Goal: Transaction & Acquisition: Book appointment/travel/reservation

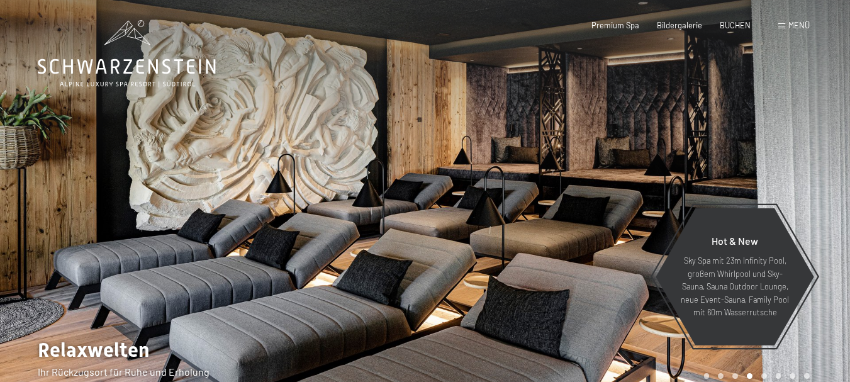
click at [623, 155] on div at bounding box center [637, 204] width 425 height 409
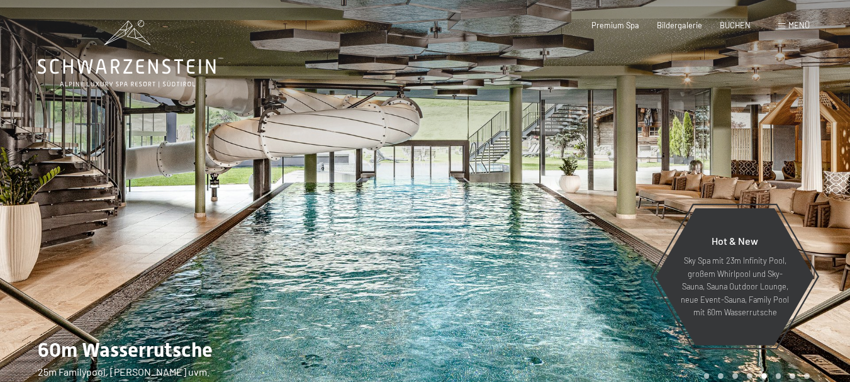
click at [624, 153] on div at bounding box center [637, 204] width 425 height 409
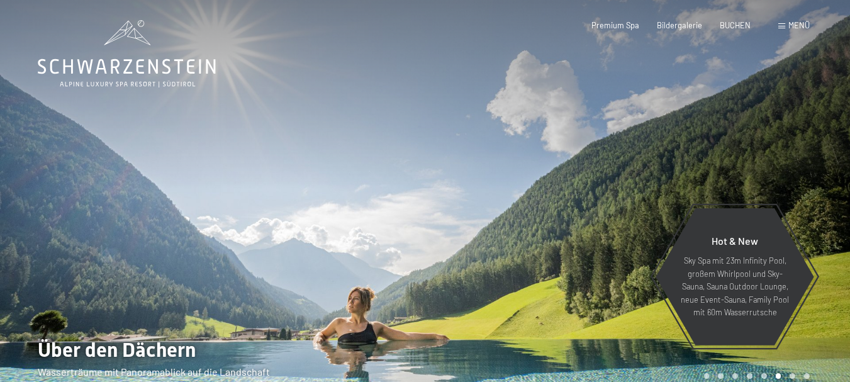
click at [624, 153] on div at bounding box center [637, 204] width 425 height 409
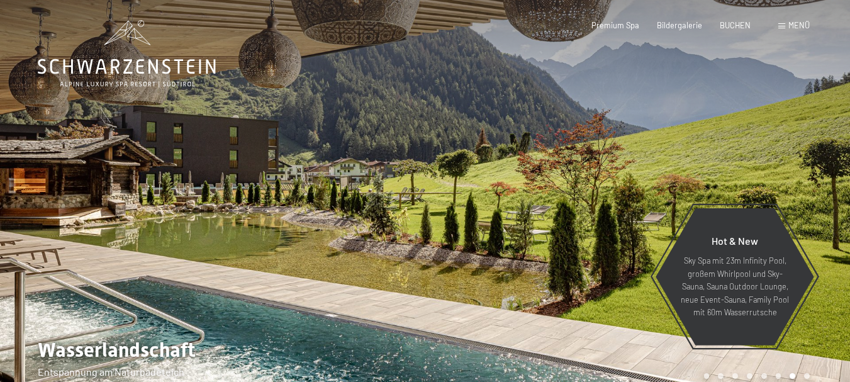
click at [624, 153] on div at bounding box center [637, 204] width 425 height 409
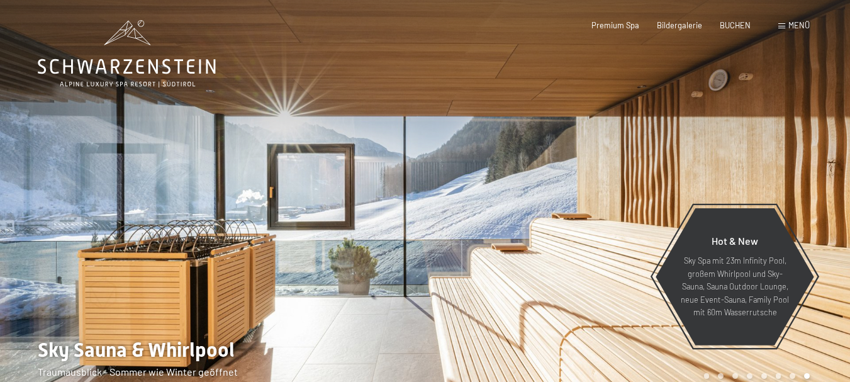
click at [624, 153] on div at bounding box center [637, 204] width 425 height 409
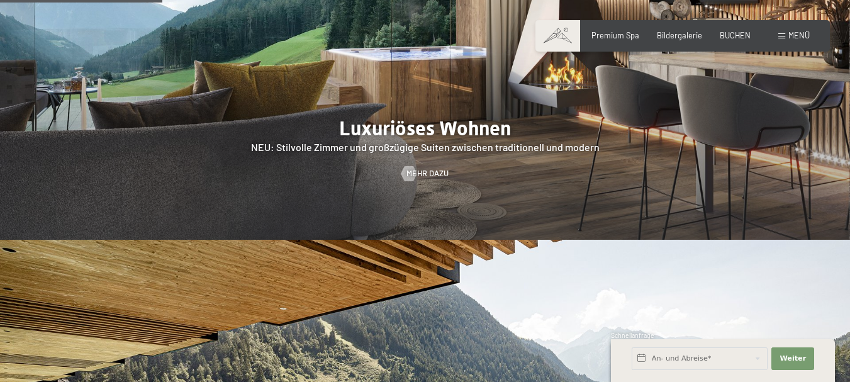
scroll to position [1069, 0]
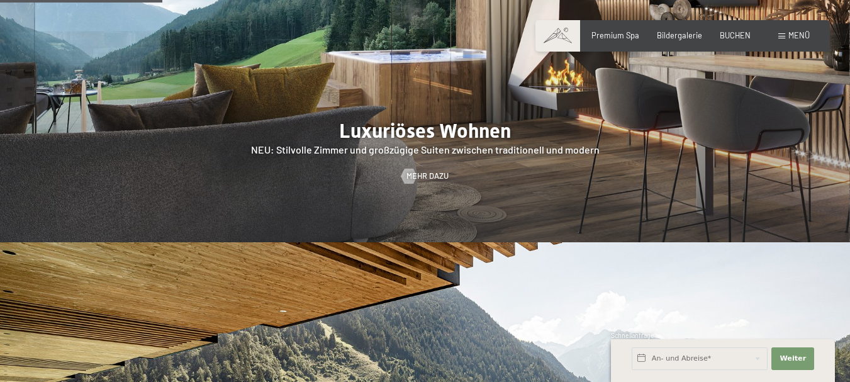
click at [502, 66] on div at bounding box center [425, 61] width 850 height 364
click at [445, 170] on span "Mehr dazu" at bounding box center [440, 175] width 42 height 11
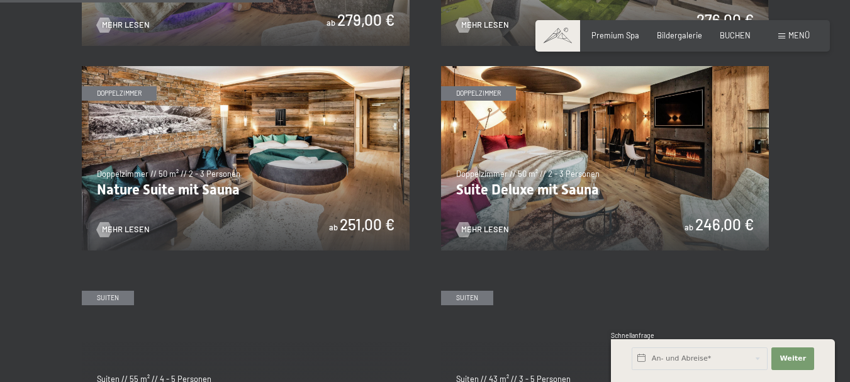
scroll to position [1195, 0]
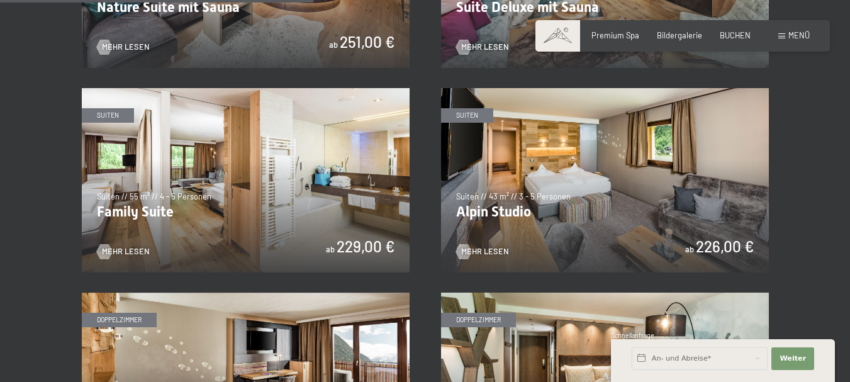
click at [610, 208] on img at bounding box center [605, 180] width 328 height 184
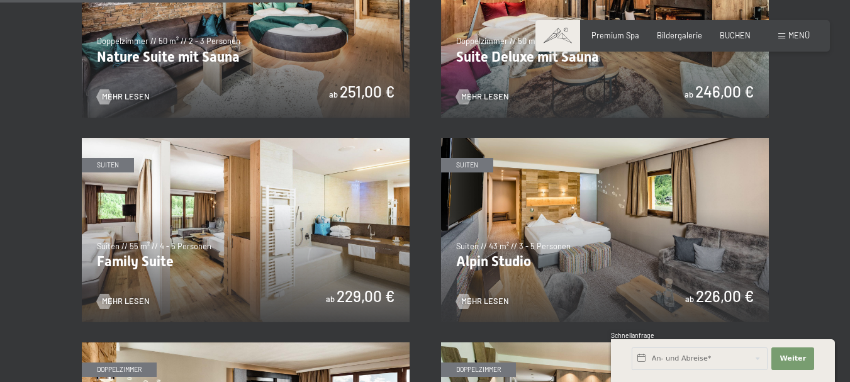
scroll to position [1132, 0]
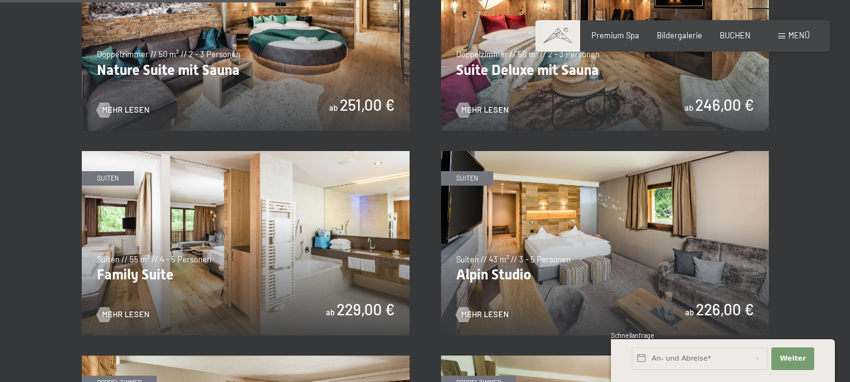
click at [358, 213] on img at bounding box center [246, 243] width 328 height 184
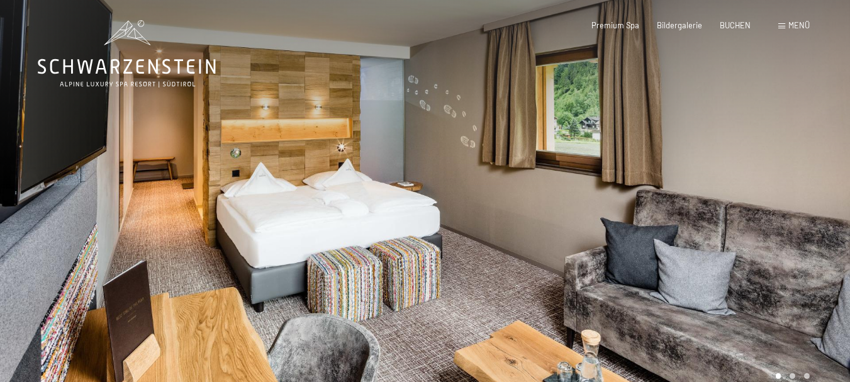
click at [452, 236] on div at bounding box center [637, 204] width 425 height 409
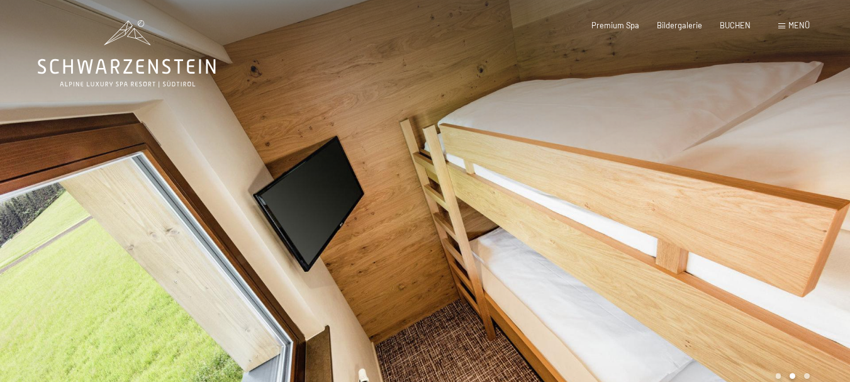
click at [450, 237] on div at bounding box center [637, 204] width 425 height 409
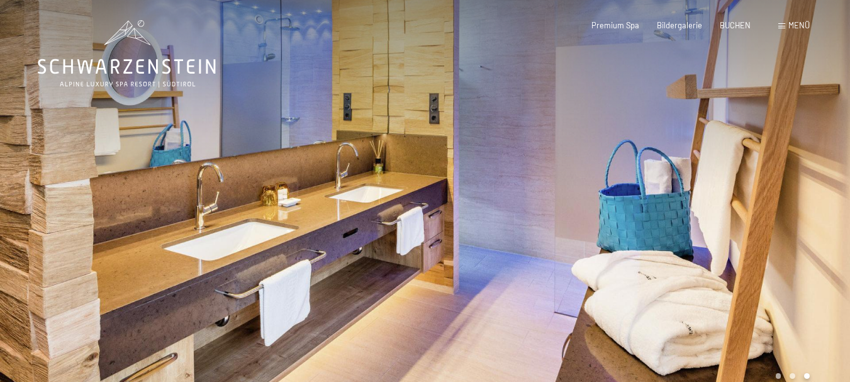
click at [450, 237] on div at bounding box center [637, 204] width 425 height 409
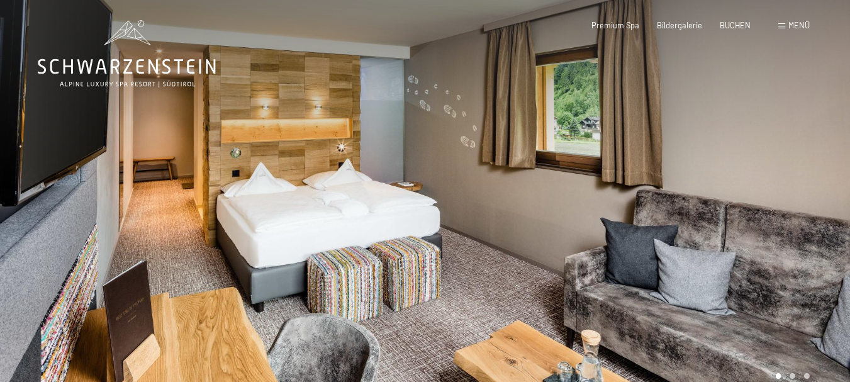
click at [450, 237] on div at bounding box center [637, 204] width 425 height 409
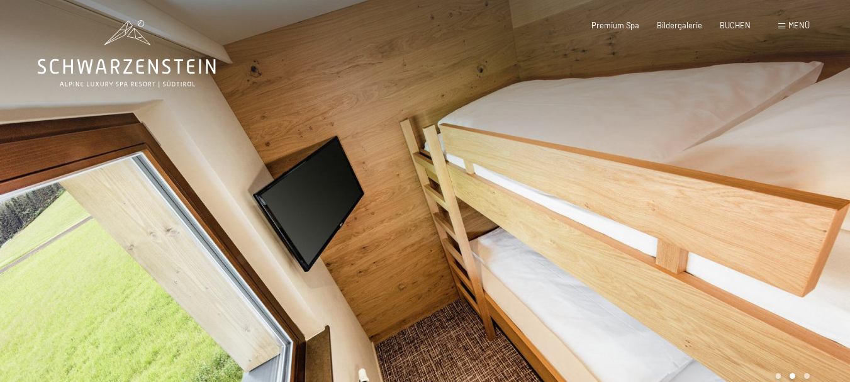
click at [450, 237] on div at bounding box center [637, 204] width 425 height 409
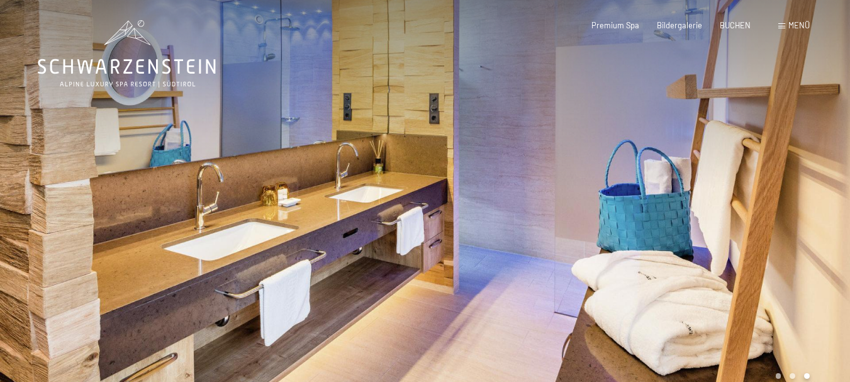
click at [450, 237] on div at bounding box center [637, 204] width 425 height 409
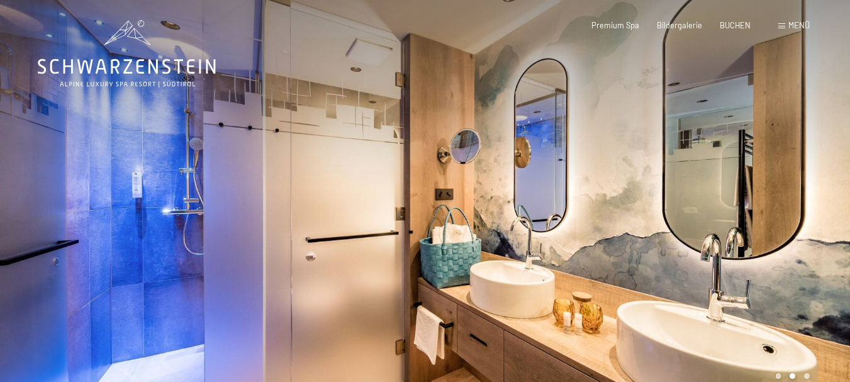
click at [650, 216] on div at bounding box center [637, 204] width 425 height 409
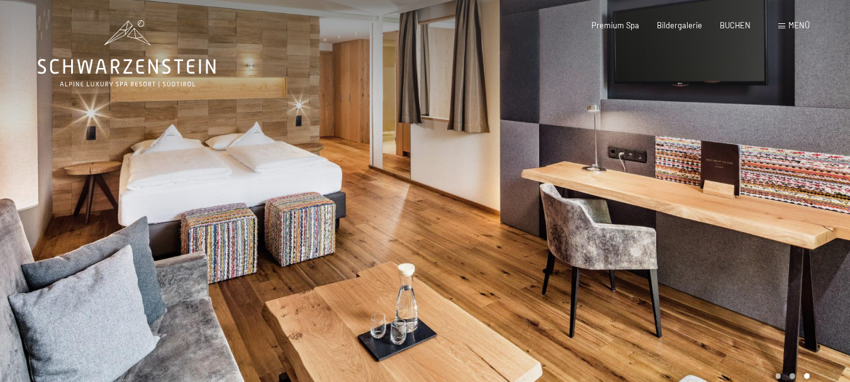
click at [650, 216] on div at bounding box center [637, 204] width 425 height 409
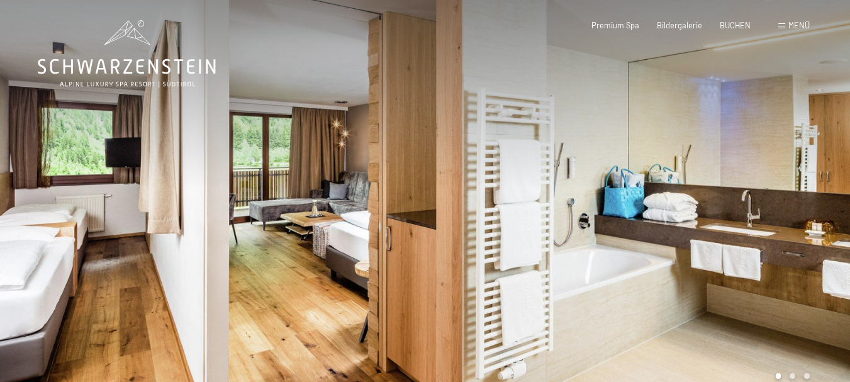
click at [650, 216] on div at bounding box center [637, 204] width 425 height 409
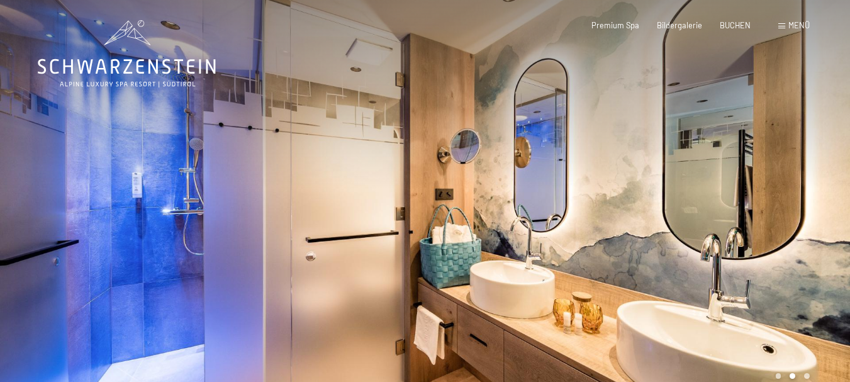
click at [650, 216] on div at bounding box center [637, 204] width 425 height 409
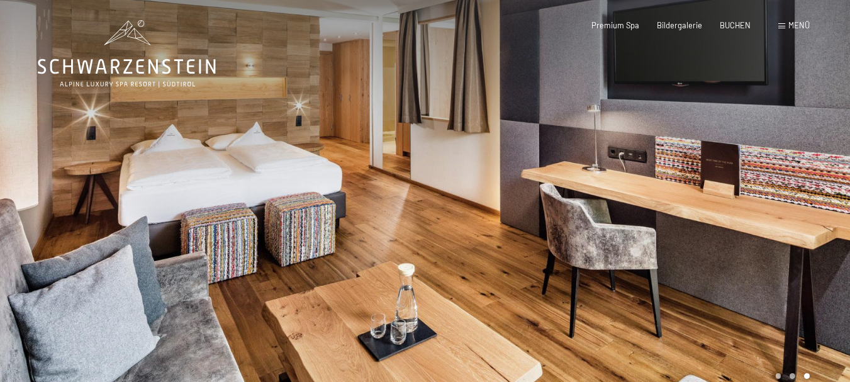
click at [650, 216] on div at bounding box center [637, 204] width 425 height 409
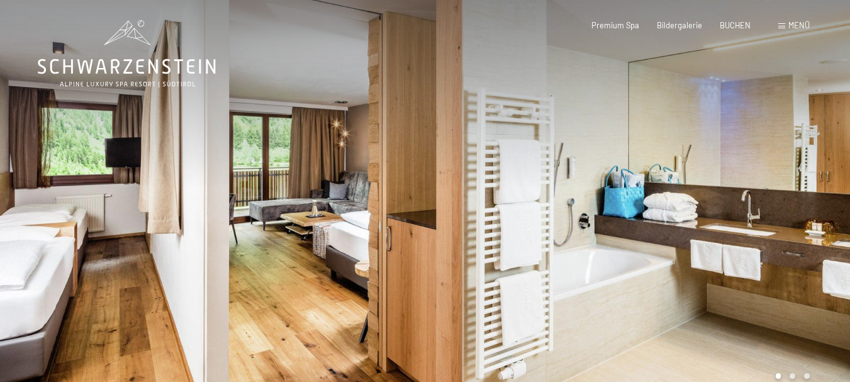
click at [47, 77] on icon at bounding box center [127, 53] width 178 height 67
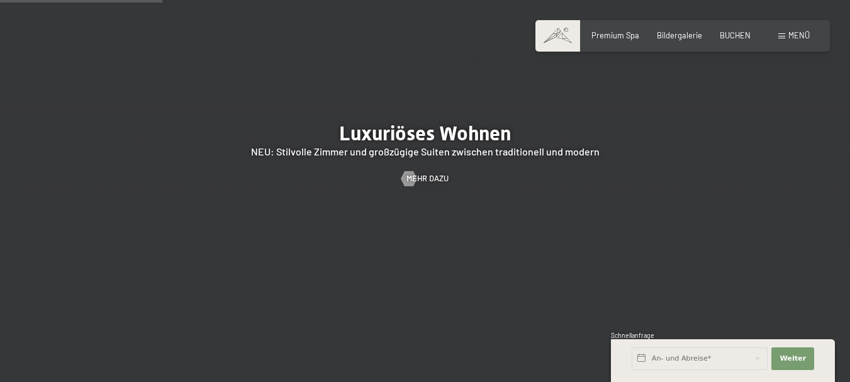
scroll to position [1069, 0]
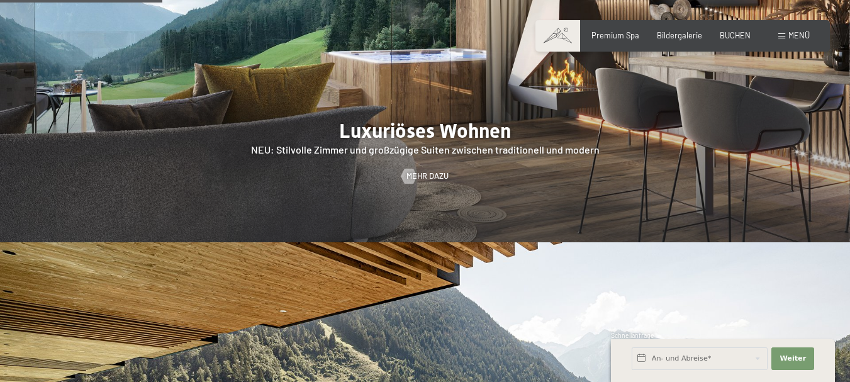
click at [360, 67] on div at bounding box center [425, 61] width 850 height 364
click at [412, 169] on div at bounding box center [409, 176] width 9 height 15
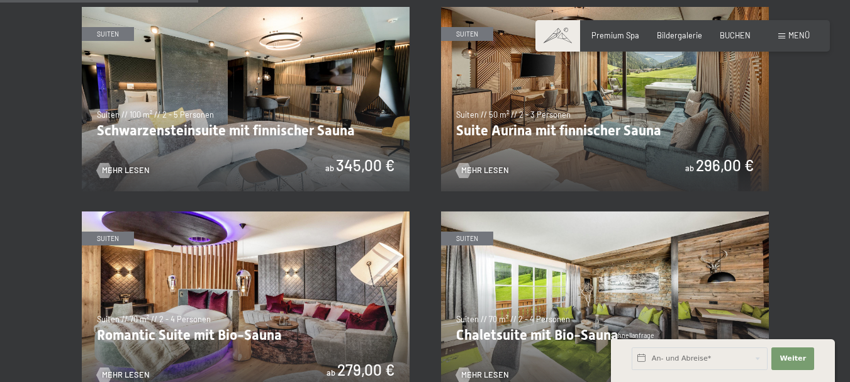
scroll to position [629, 0]
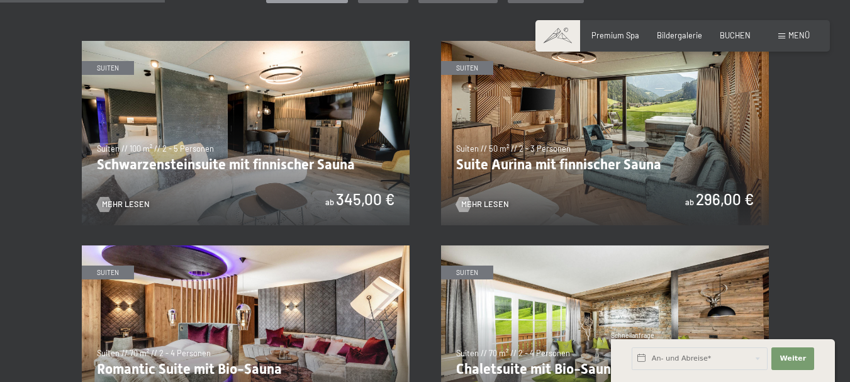
click at [642, 128] on img at bounding box center [605, 133] width 328 height 184
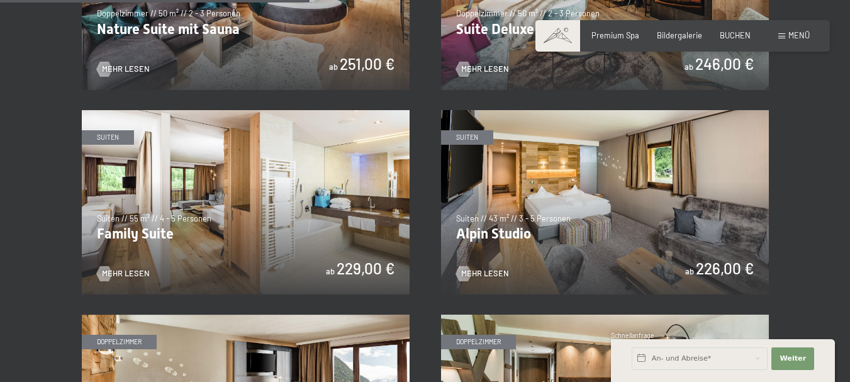
scroll to position [1195, 0]
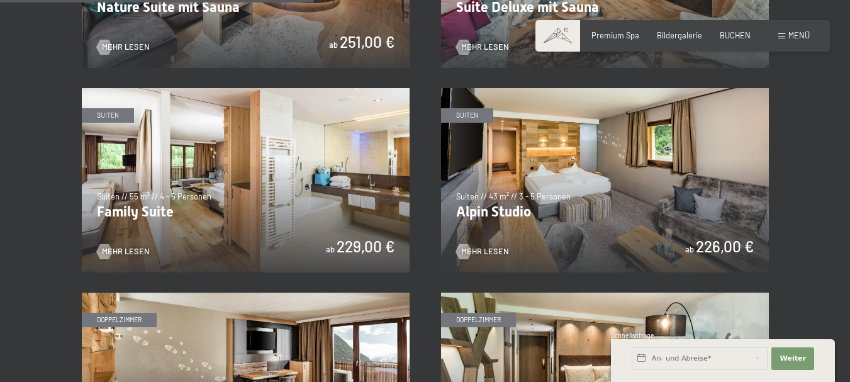
click at [234, 201] on img at bounding box center [246, 180] width 328 height 184
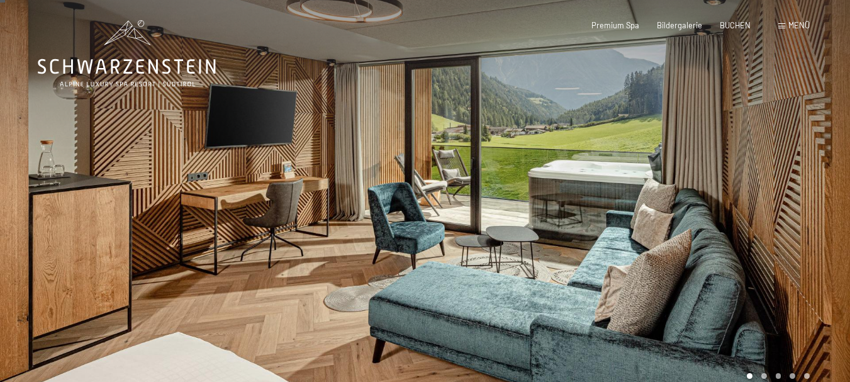
scroll to position [63, 0]
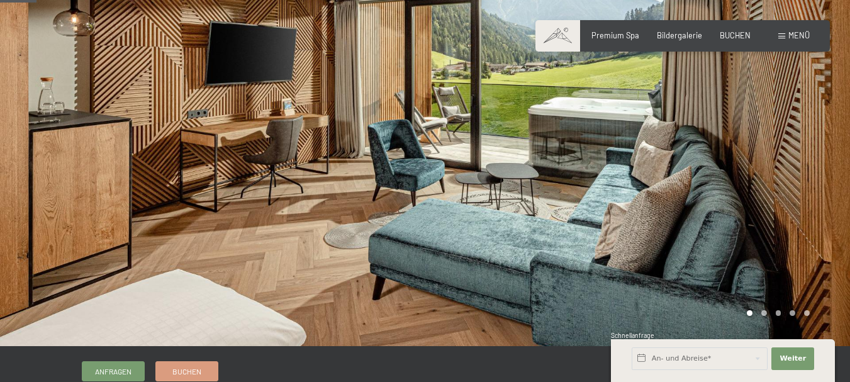
click at [610, 149] on div at bounding box center [637, 141] width 425 height 409
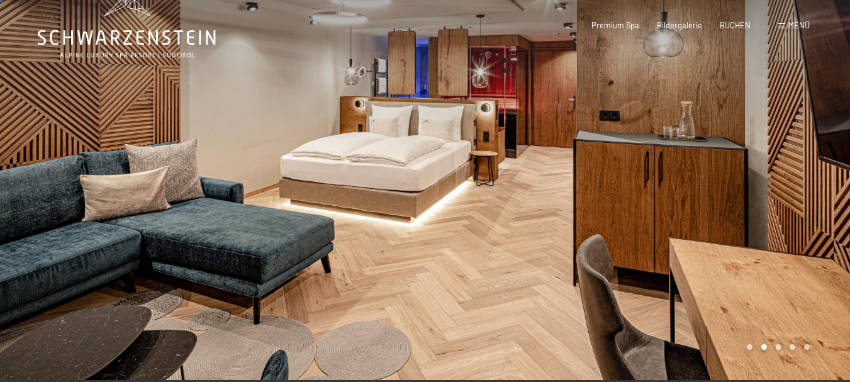
scroll to position [0, 0]
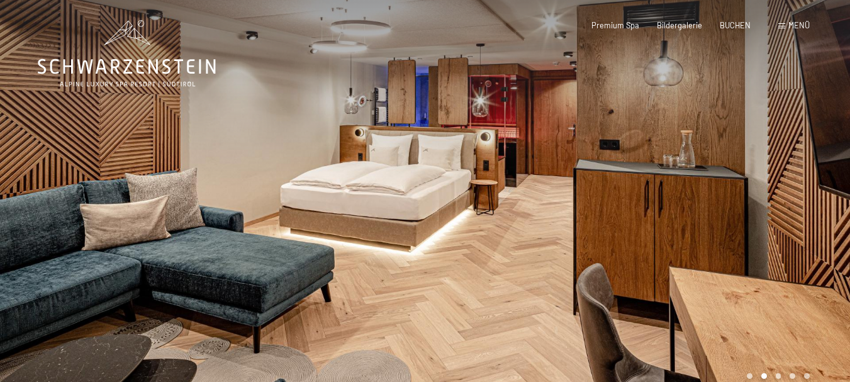
click at [652, 234] on div at bounding box center [637, 204] width 425 height 409
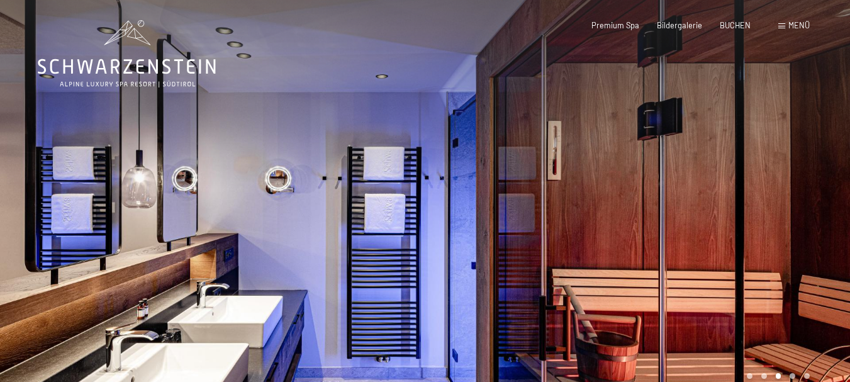
click at [652, 235] on div at bounding box center [637, 204] width 425 height 409
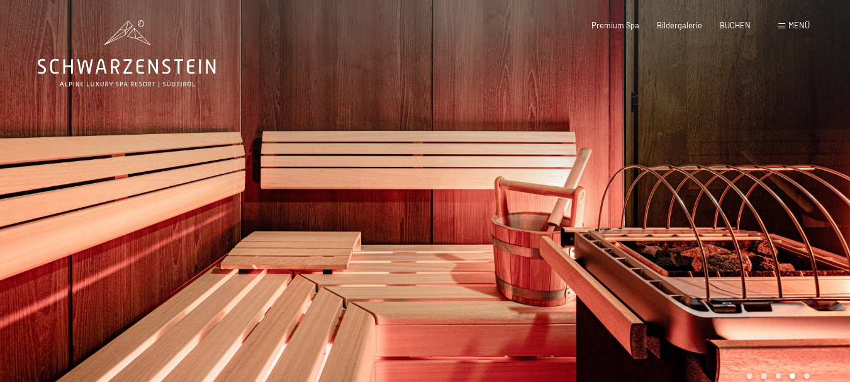
click at [652, 235] on div at bounding box center [637, 204] width 425 height 409
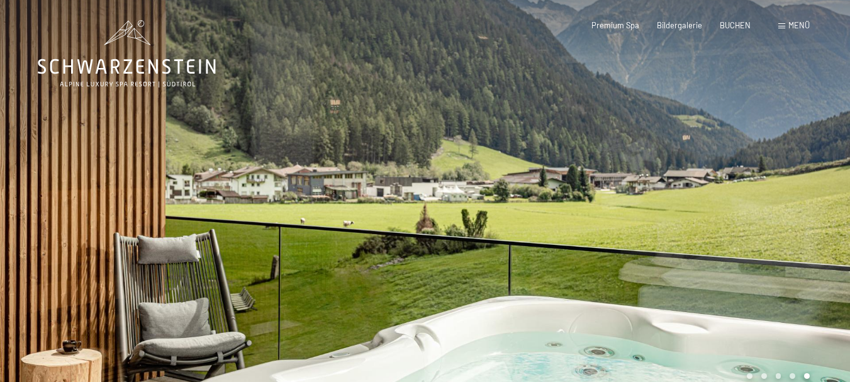
click at [652, 236] on div at bounding box center [637, 204] width 425 height 409
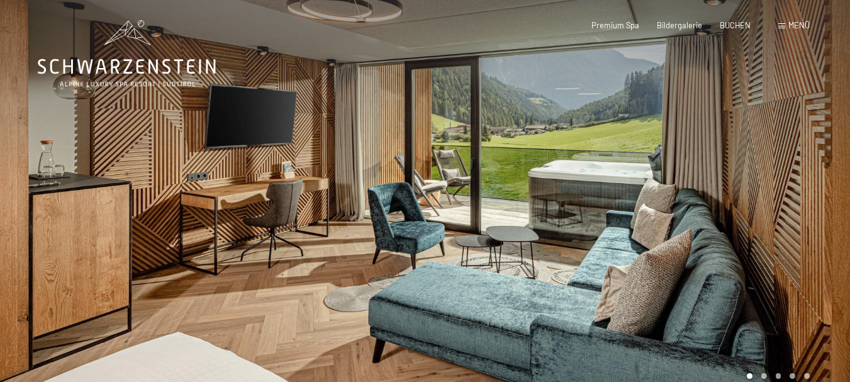
click at [629, 242] on div at bounding box center [637, 204] width 425 height 409
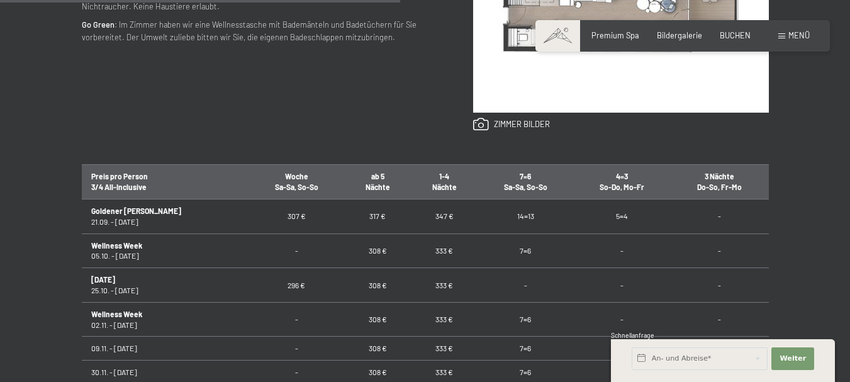
scroll to position [755, 0]
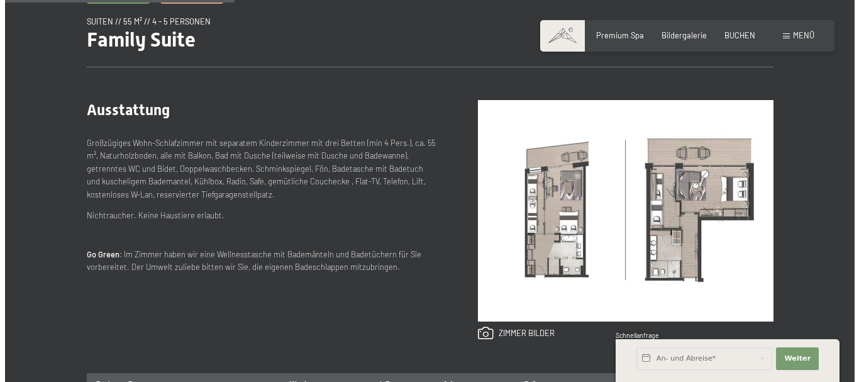
scroll to position [126, 0]
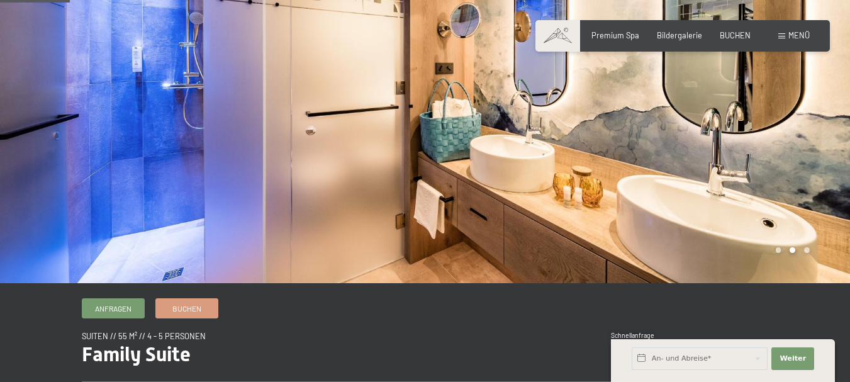
click at [780, 30] on div "Menü" at bounding box center [793, 35] width 31 height 11
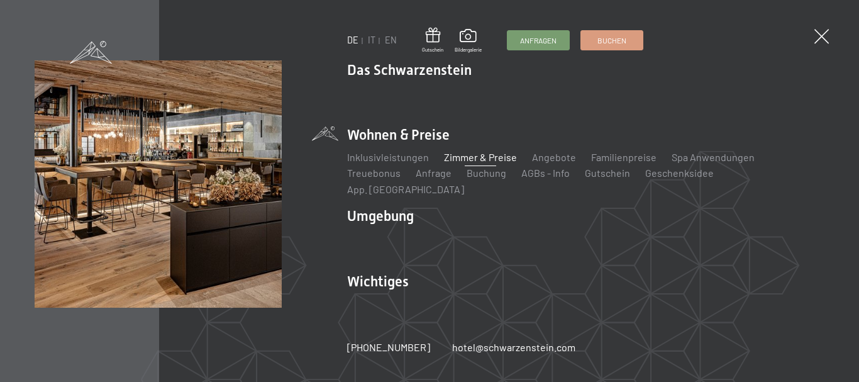
click at [371, 33] on div "DE IT EN Gutschein Bildergalerie Anfragen Buchen" at bounding box center [495, 41] width 296 height 26
click at [370, 40] on link "IT" at bounding box center [372, 40] width 8 height 11
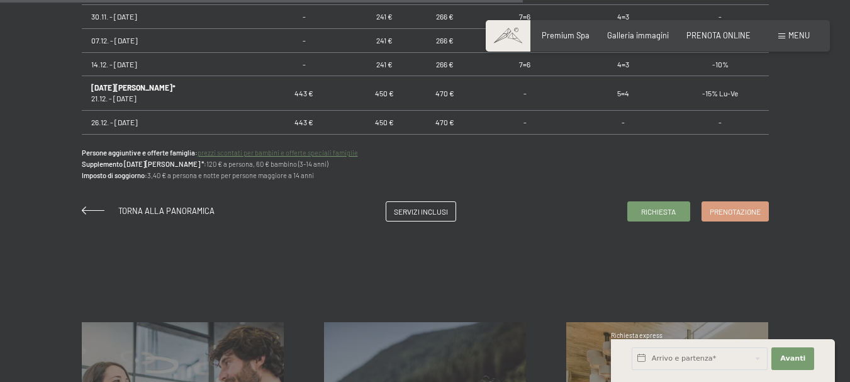
scroll to position [881, 0]
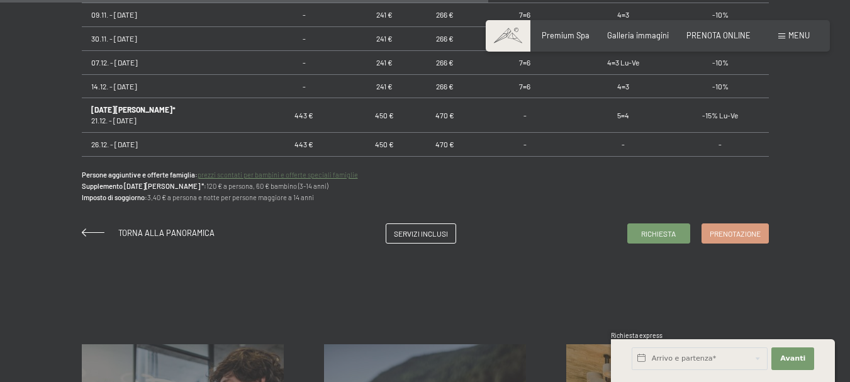
click at [260, 172] on link "prezzi scontati per bambini e offerte speciali famiglie" at bounding box center [278, 174] width 160 height 8
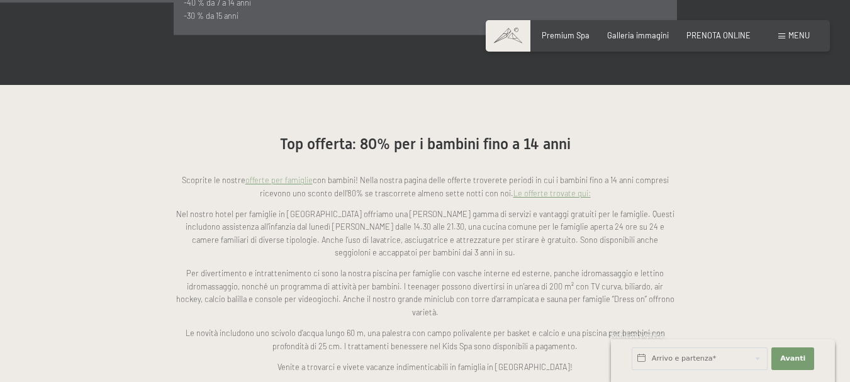
scroll to position [881, 0]
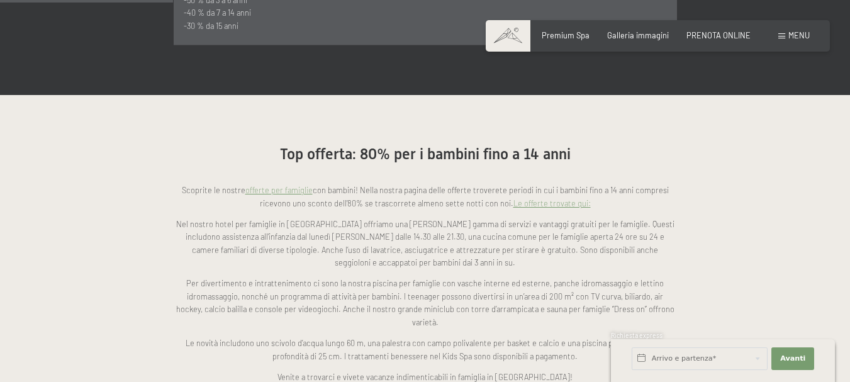
click at [271, 185] on link "offerte per famiglie" at bounding box center [278, 190] width 67 height 10
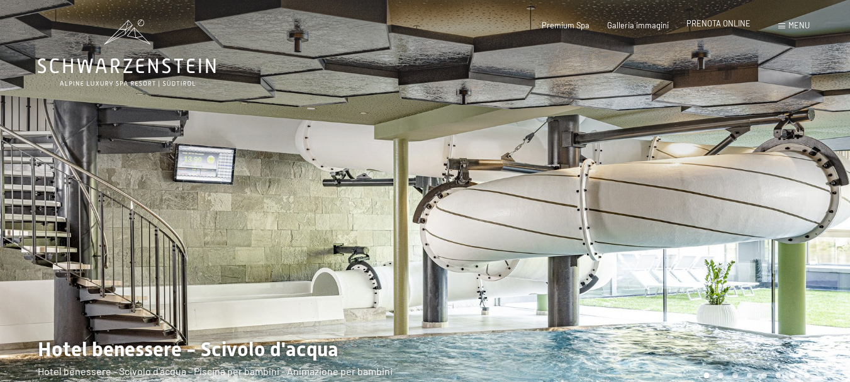
scroll to position [0, 0]
click at [790, 20] on div "Prenotazione Richiesta Premium Spa Galleria immagini PRENOTA ONLINE Menu DE IT …" at bounding box center [658, 25] width 304 height 11
click at [791, 27] on span "Menu" at bounding box center [798, 25] width 21 height 10
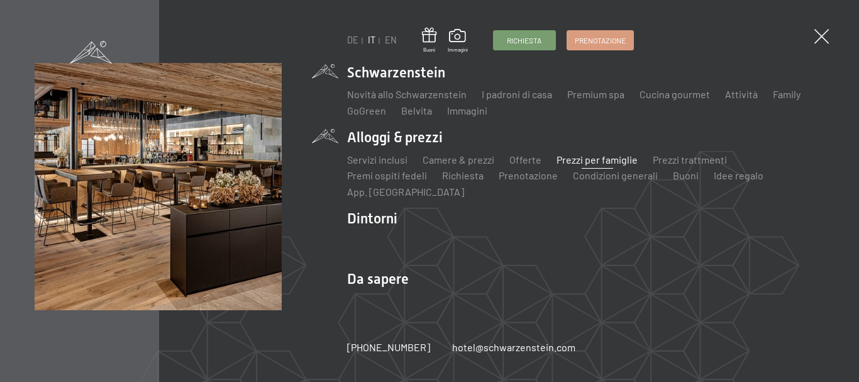
click at [371, 74] on li "Schwarzenstein Novità allo Schwarzenstein I padroni di casa Premium spa Cucina …" at bounding box center [585, 90] width 477 height 55
click at [824, 29] on span at bounding box center [822, 36] width 14 height 14
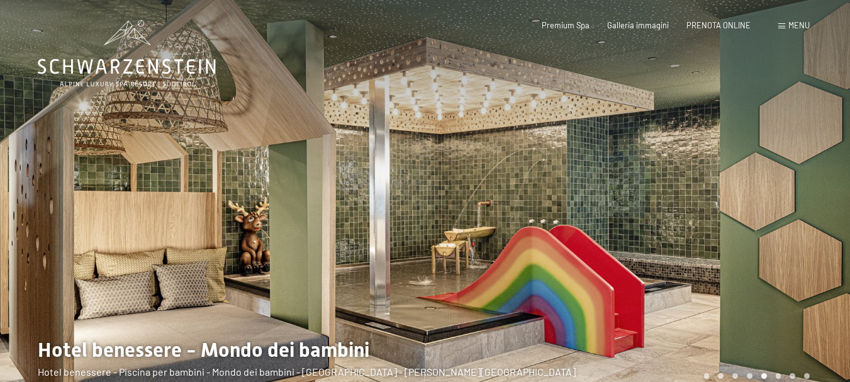
click at [83, 68] on icon at bounding box center [127, 66] width 178 height 15
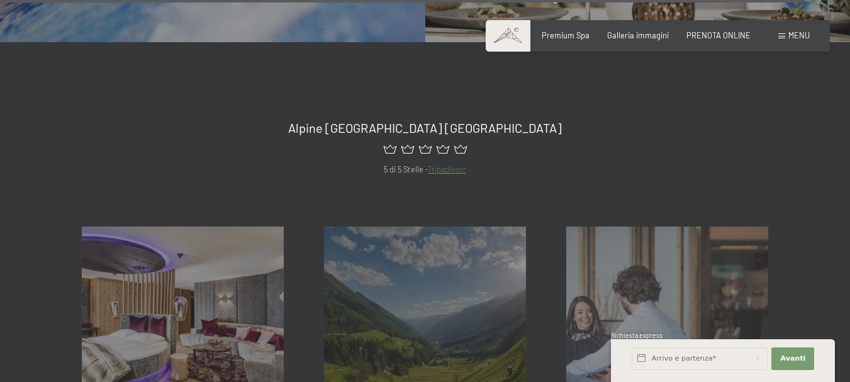
scroll to position [4332, 0]
